Goal: Check status: Check status

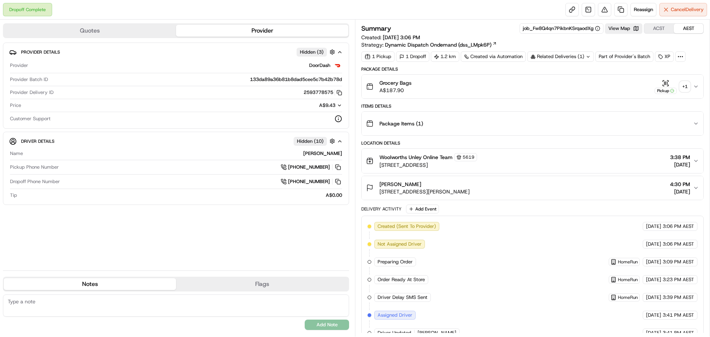
click at [689, 84] on div "+ 1" at bounding box center [685, 86] width 10 height 10
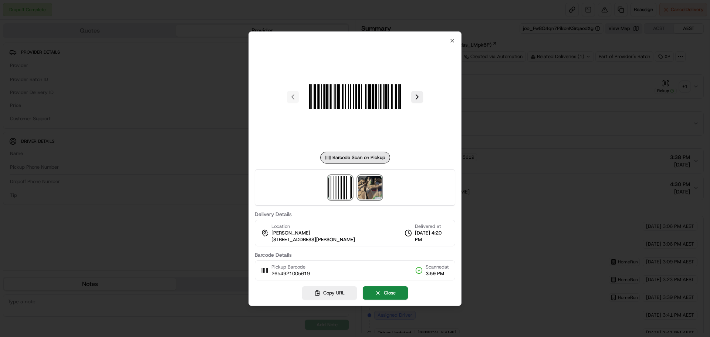
click at [358, 192] on img at bounding box center [370, 188] width 24 height 24
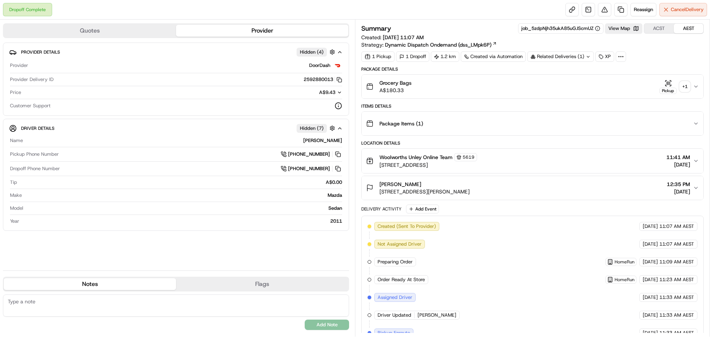
click at [686, 84] on div "+ 1" at bounding box center [685, 86] width 10 height 10
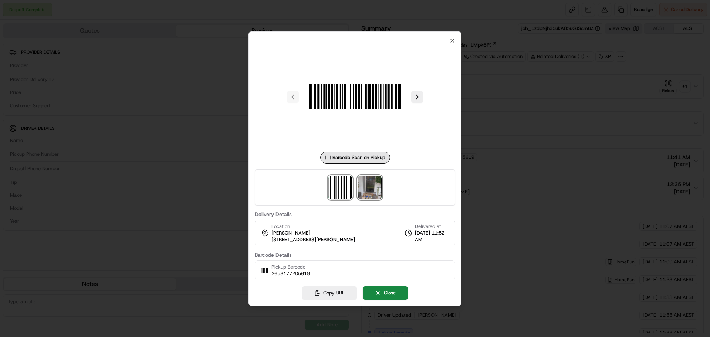
click at [368, 190] on img at bounding box center [370, 188] width 24 height 24
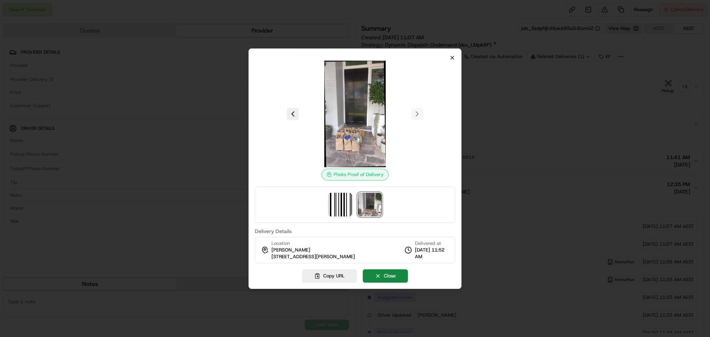
click at [453, 57] on icon "button" at bounding box center [452, 57] width 3 height 3
